Goal: Transaction & Acquisition: Purchase product/service

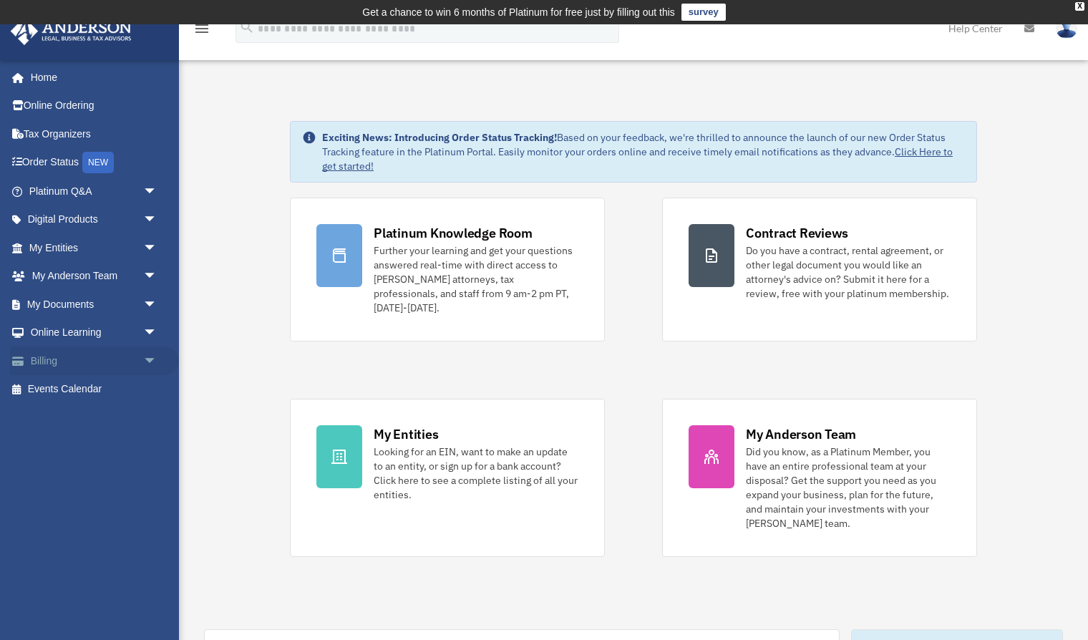
click at [150, 363] on span "arrow_drop_down" at bounding box center [157, 361] width 29 height 29
click at [95, 389] on link "$ Open Invoices" at bounding box center [99, 389] width 159 height 29
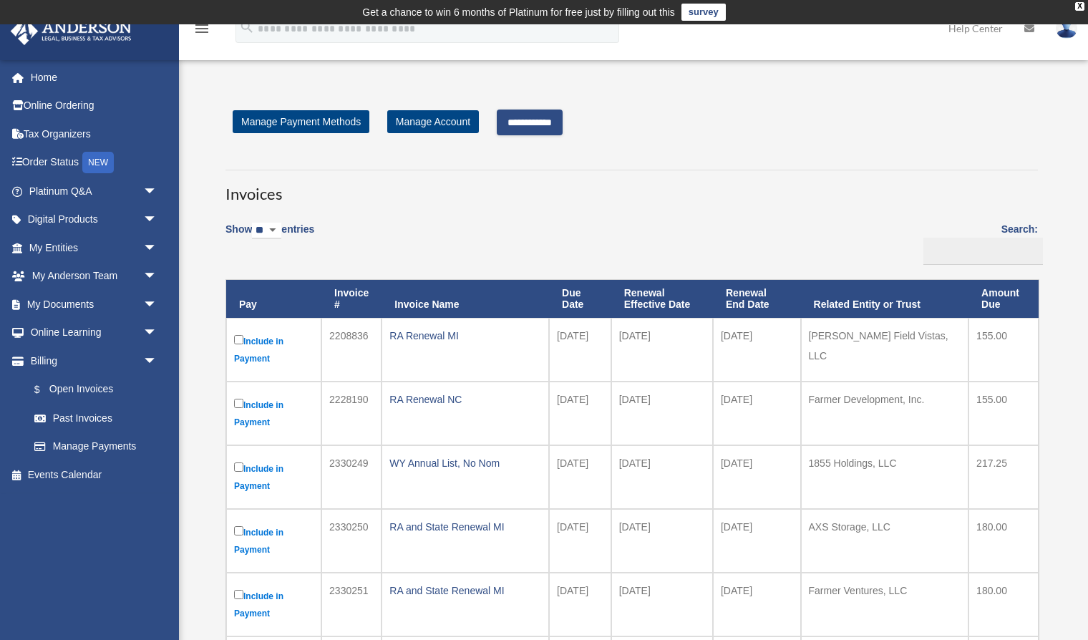
click at [546, 122] on input "**********" at bounding box center [530, 123] width 66 height 26
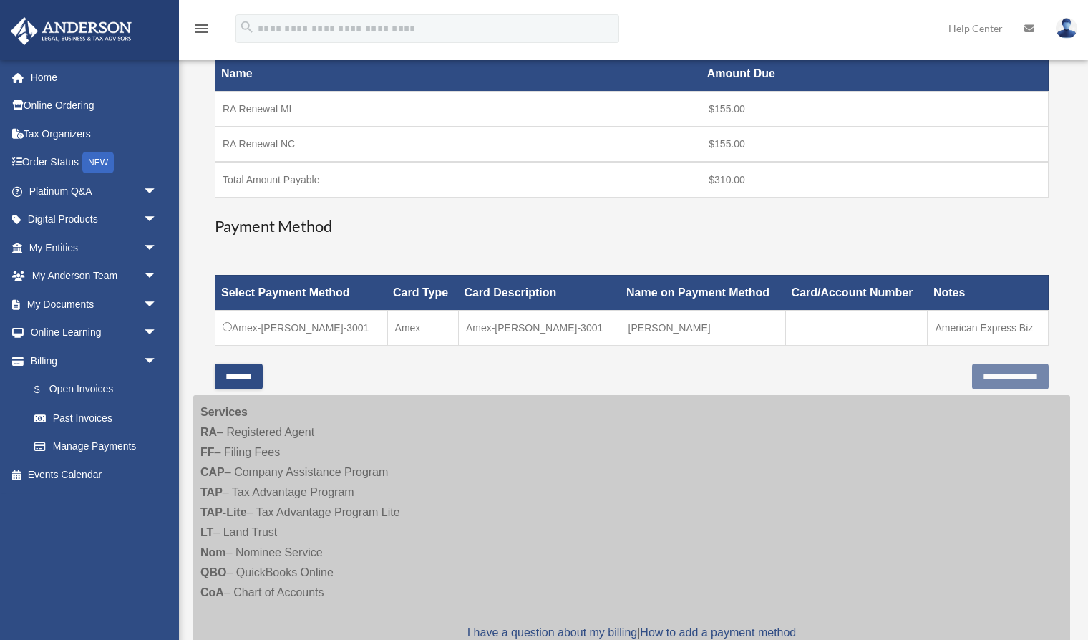
scroll to position [265, 0]
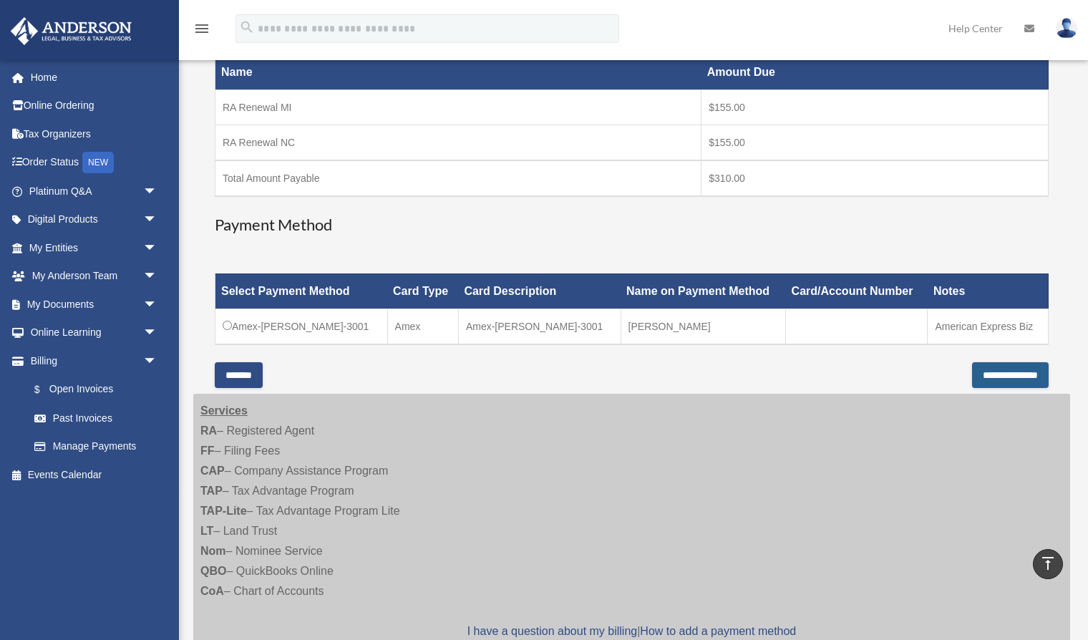
click at [999, 378] on input "**********" at bounding box center [1010, 375] width 77 height 26
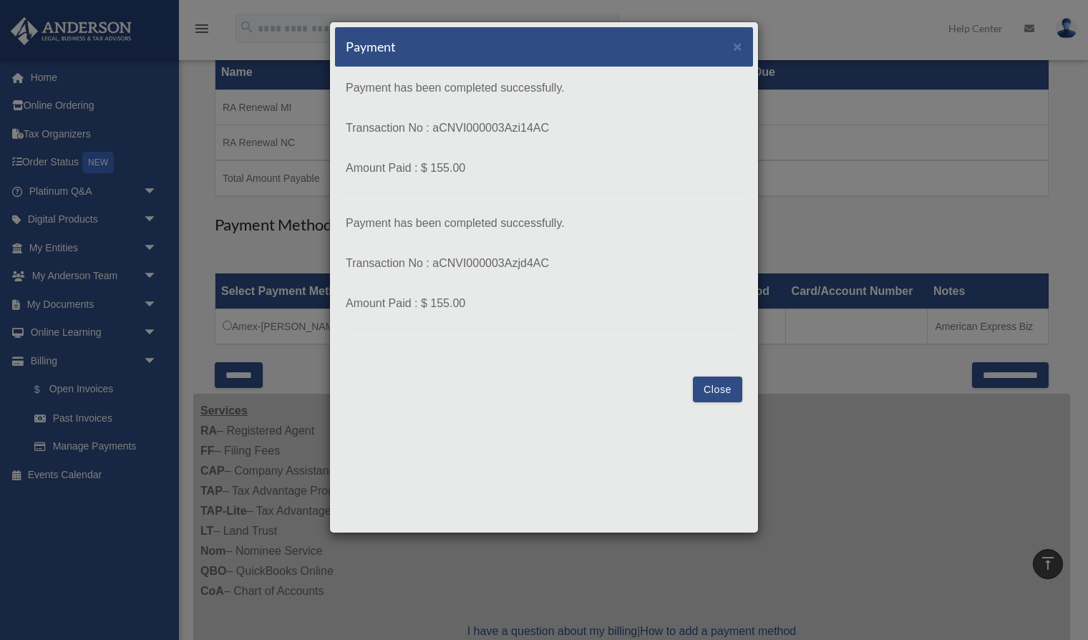
click at [713, 393] on button "Close" at bounding box center [717, 390] width 49 height 26
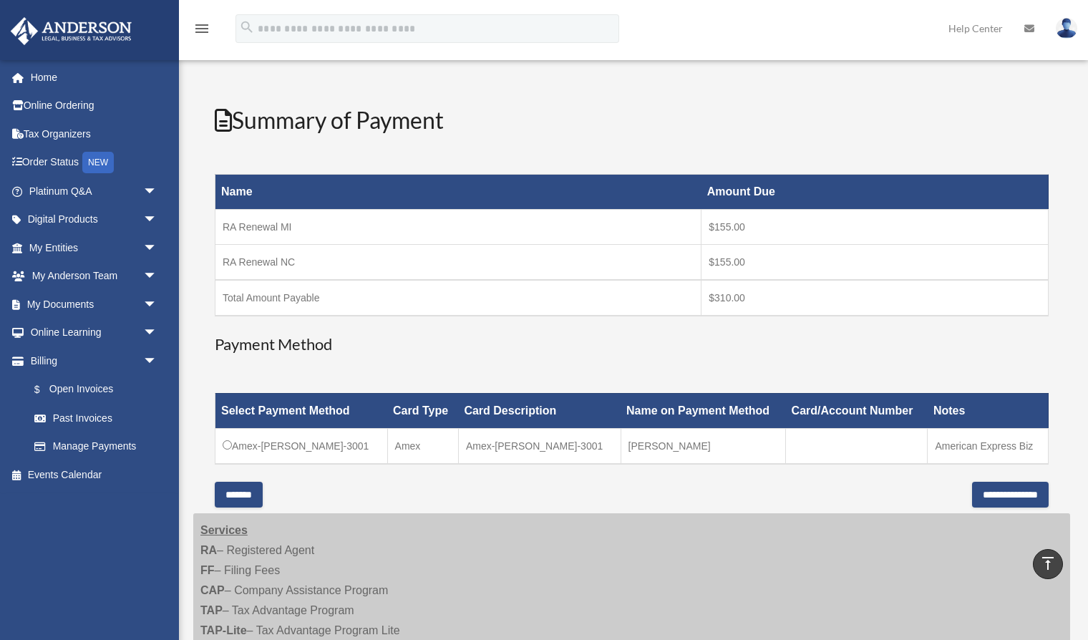
scroll to position [0, 0]
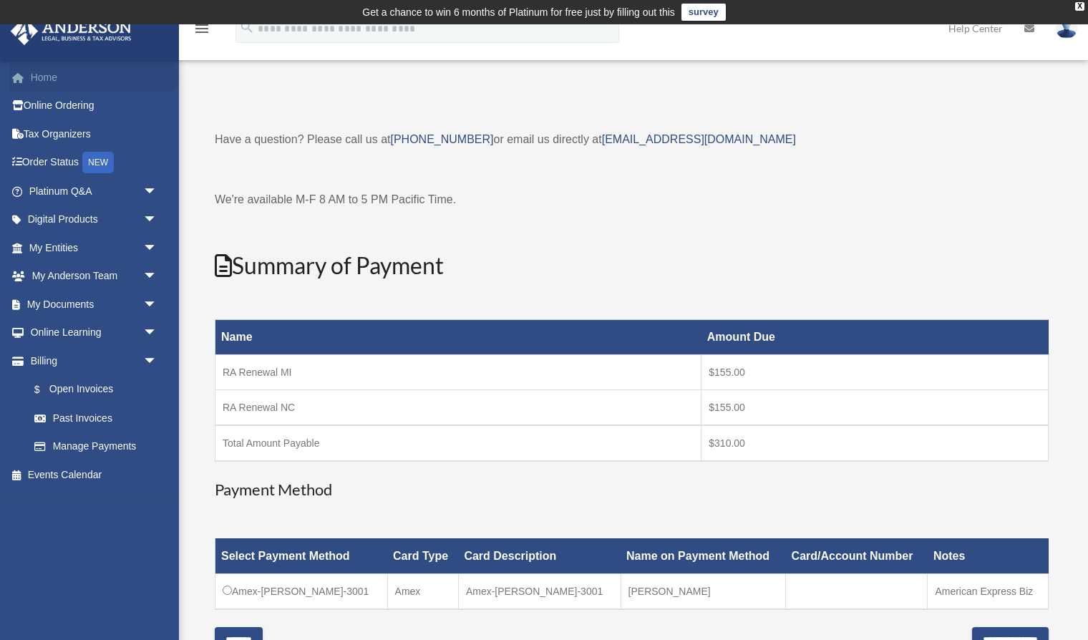
click at [37, 73] on link "Home" at bounding box center [94, 77] width 169 height 29
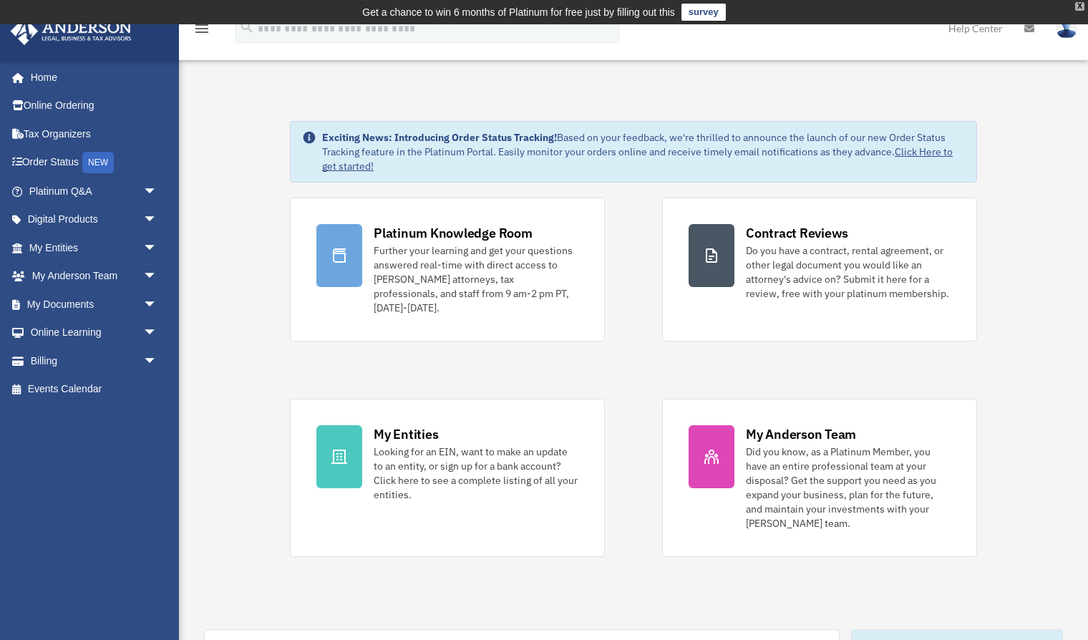
click at [1080, 7] on div "X" at bounding box center [1079, 6] width 9 height 9
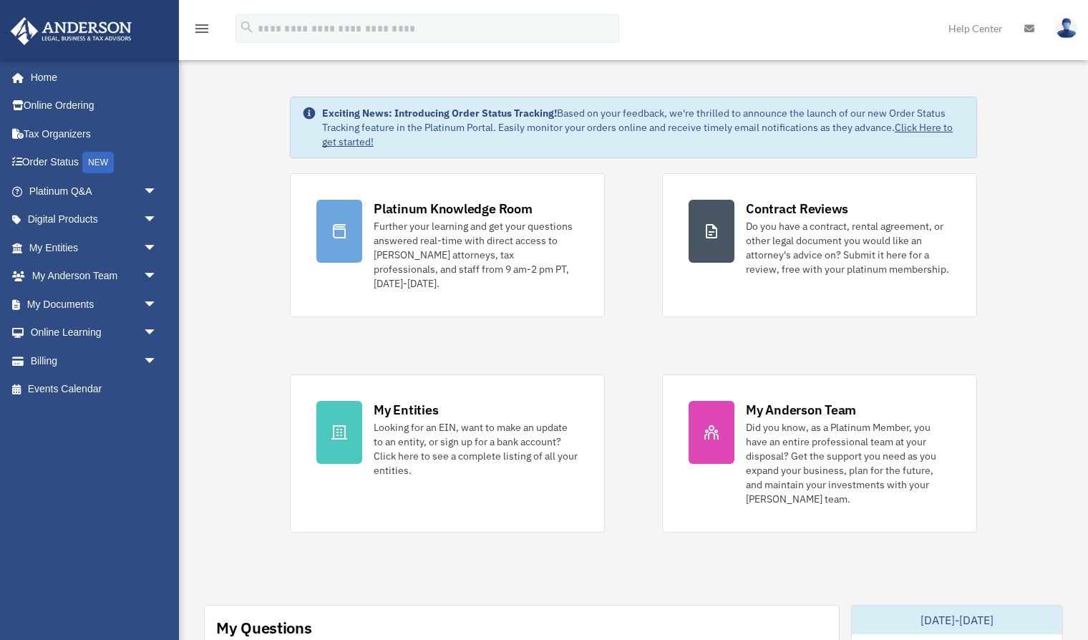
click at [1065, 34] on img at bounding box center [1066, 28] width 21 height 21
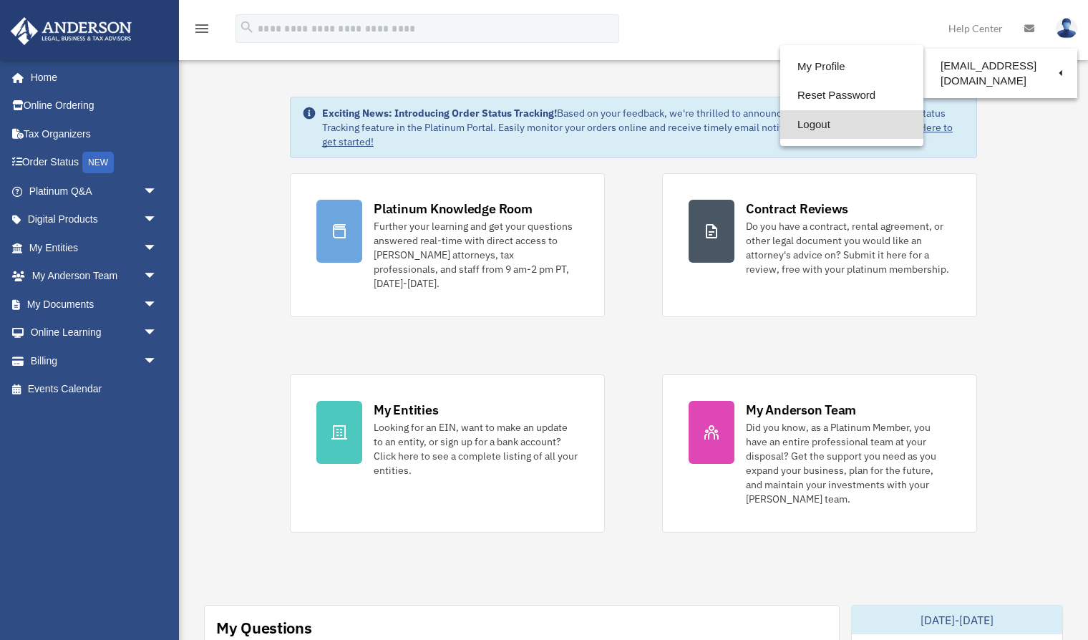
click at [780, 125] on link "Logout" at bounding box center [851, 124] width 143 height 29
